Goal: Task Accomplishment & Management: Manage account settings

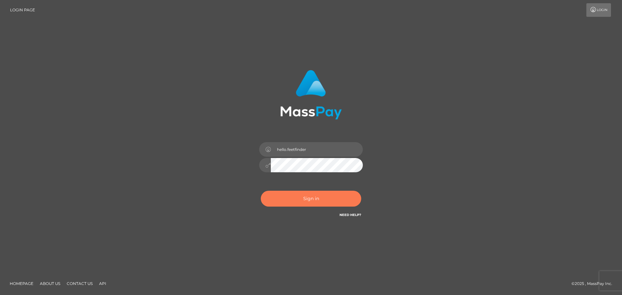
click at [323, 196] on button "Sign in" at bounding box center [311, 199] width 100 height 16
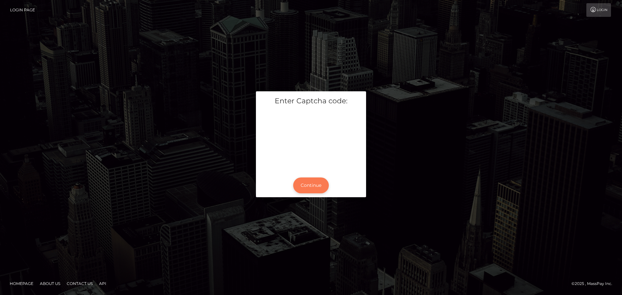
click at [311, 185] on button "Continue" at bounding box center [311, 186] width 36 height 16
click at [315, 187] on button "Continue" at bounding box center [311, 186] width 36 height 16
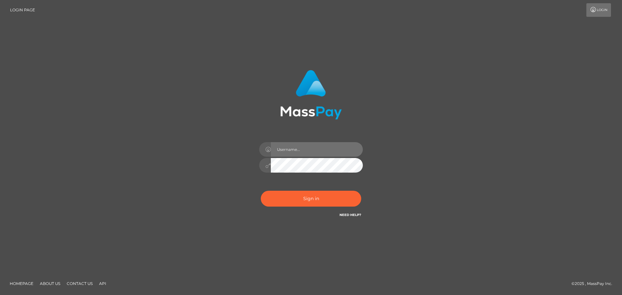
click at [295, 152] on input "text" at bounding box center [317, 149] width 92 height 15
type input "hello.feetfinder"
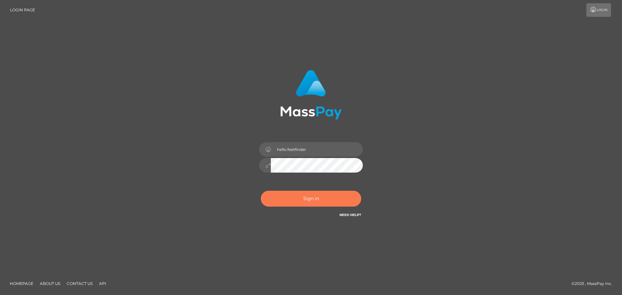
click at [327, 198] on button "Sign in" at bounding box center [311, 199] width 100 height 16
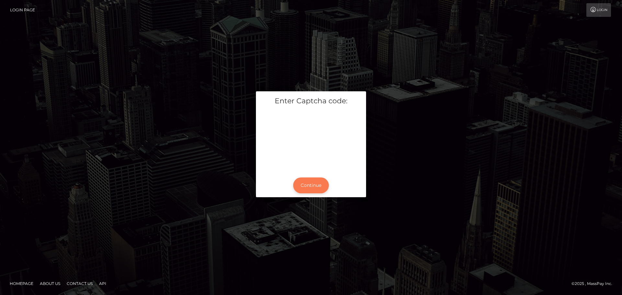
click at [308, 187] on button "Continue" at bounding box center [311, 186] width 36 height 16
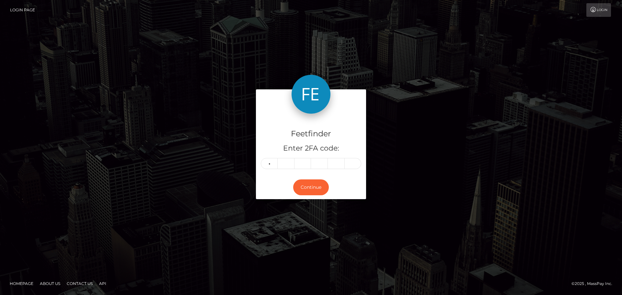
type input "2"
type input "0"
type input "4"
type input "2"
type input "6"
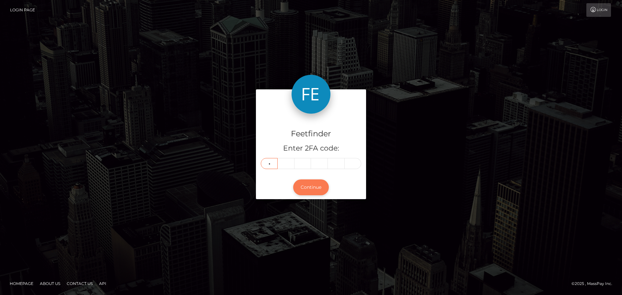
type input "1"
type input "9"
type input "2"
type input "6"
type input "7"
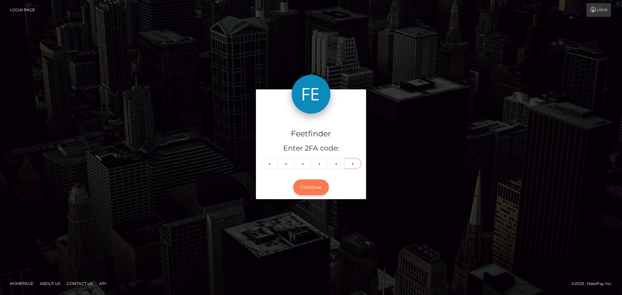
type input "7"
click at [308, 184] on button "Continue" at bounding box center [311, 188] width 36 height 16
click at [311, 188] on button "Continue" at bounding box center [311, 188] width 36 height 16
click at [312, 183] on button "Continue" at bounding box center [311, 188] width 36 height 16
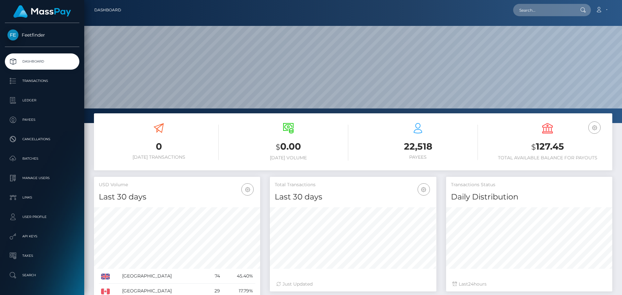
scroll to position [115, 167]
